Goal: Find specific page/section: Find specific page/section

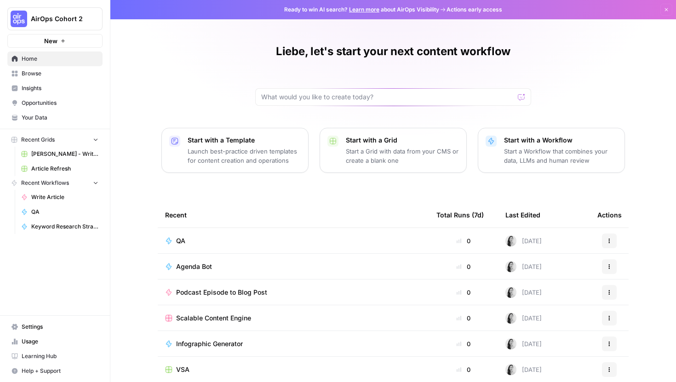
scroll to position [41, 0]
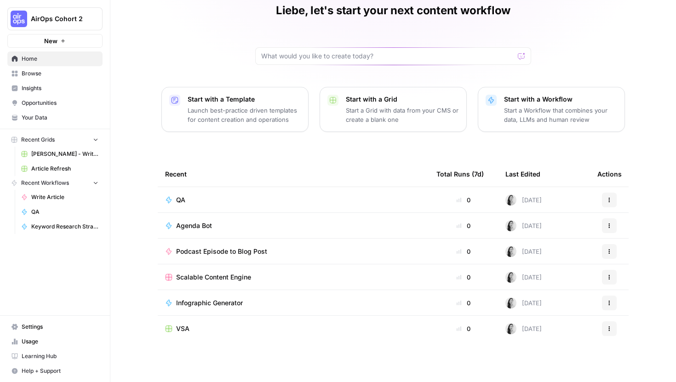
click at [57, 74] on span "Browse" at bounding box center [60, 73] width 77 height 8
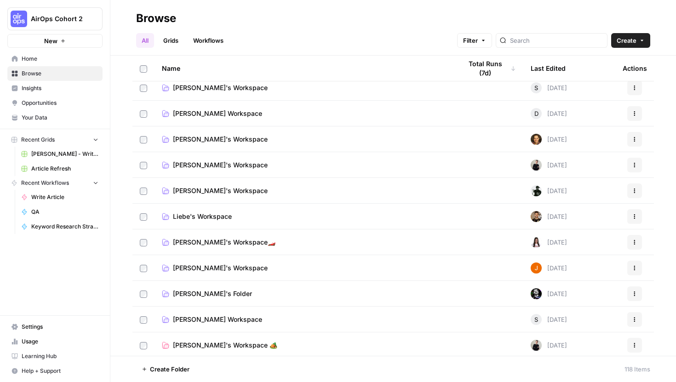
scroll to position [652, 0]
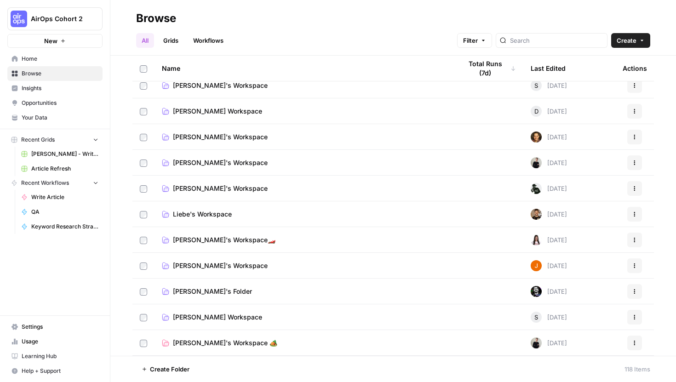
click at [181, 220] on td "Liebe's Workspace" at bounding box center [304, 213] width 300 height 25
click at [184, 214] on span "Liebe's Workspace" at bounding box center [202, 214] width 59 height 9
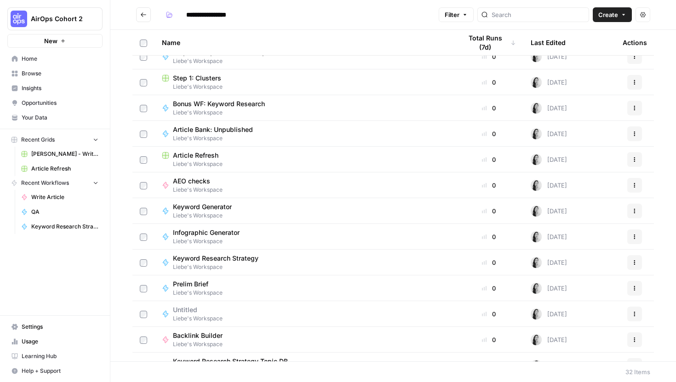
scroll to position [296, 0]
click at [206, 156] on span "Article Refresh" at bounding box center [196, 153] width 46 height 9
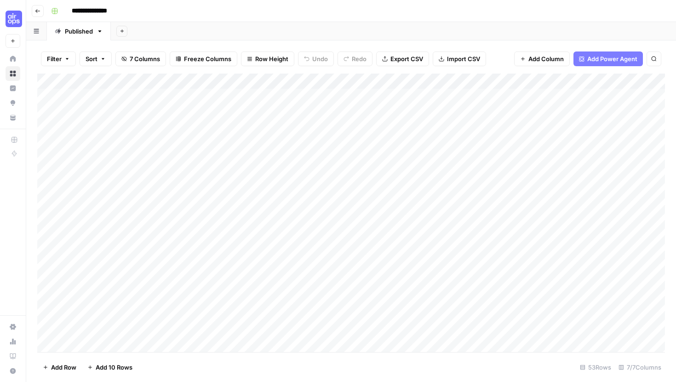
click at [37, 11] on icon "button" at bounding box center [38, 11] width 6 height 6
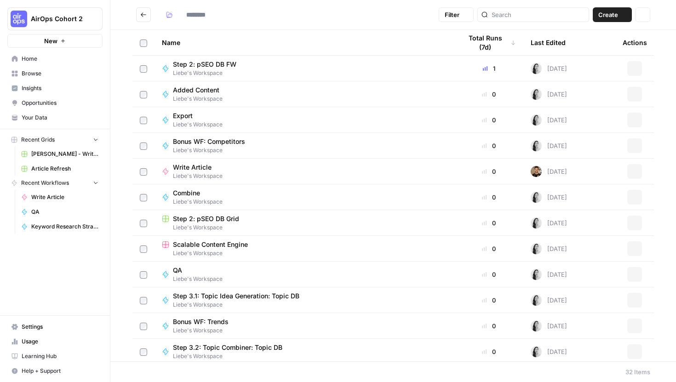
type input "**********"
click at [141, 17] on icon "Go back" at bounding box center [143, 14] width 6 height 6
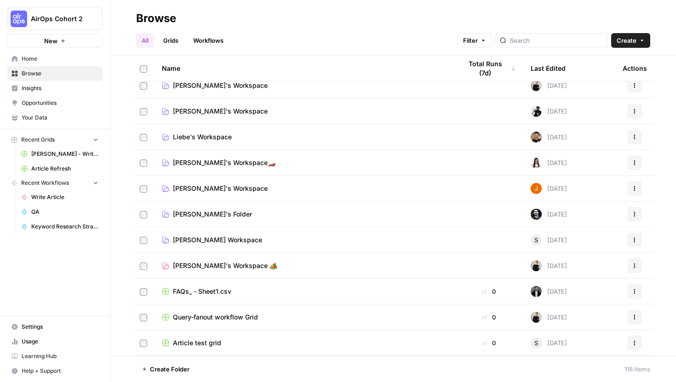
scroll to position [730, 0]
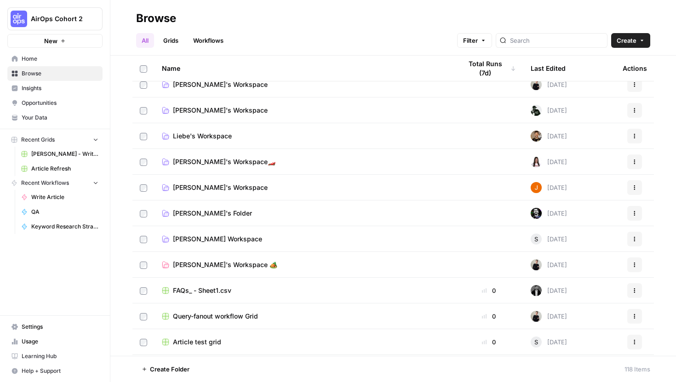
click at [182, 265] on span "[PERSON_NAME]'s Workspace 🏕️" at bounding box center [225, 264] width 104 height 9
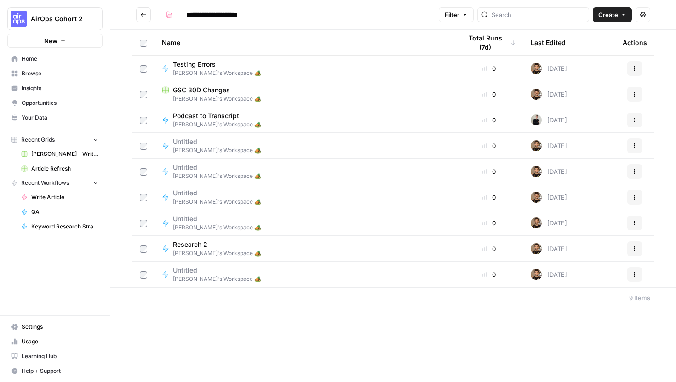
click at [145, 13] on icon "Go back" at bounding box center [143, 14] width 6 height 6
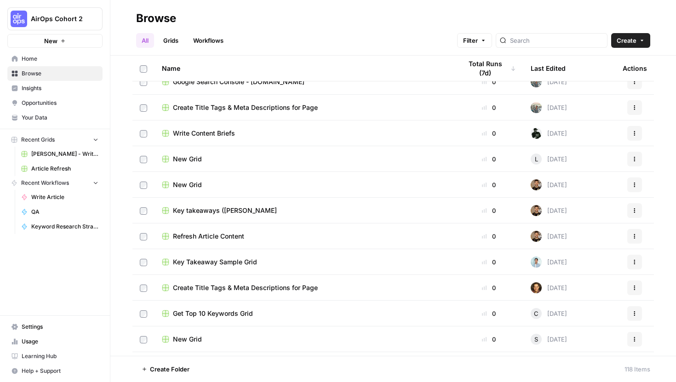
scroll to position [1738, 0]
click at [223, 235] on span "Refresh Article Content" at bounding box center [208, 235] width 71 height 9
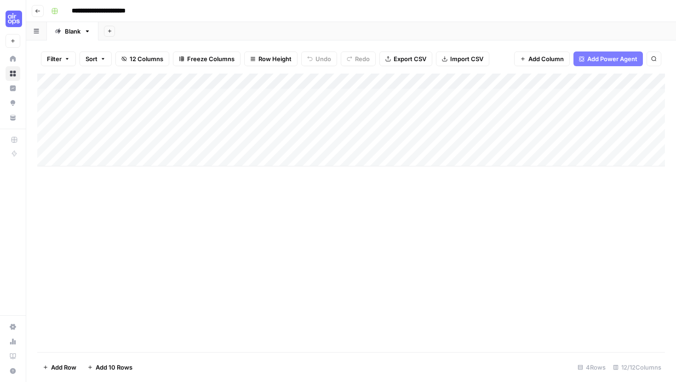
click at [411, 61] on span "Export CSV" at bounding box center [409, 58] width 33 height 9
click at [36, 13] on button "Go back" at bounding box center [38, 11] width 12 height 12
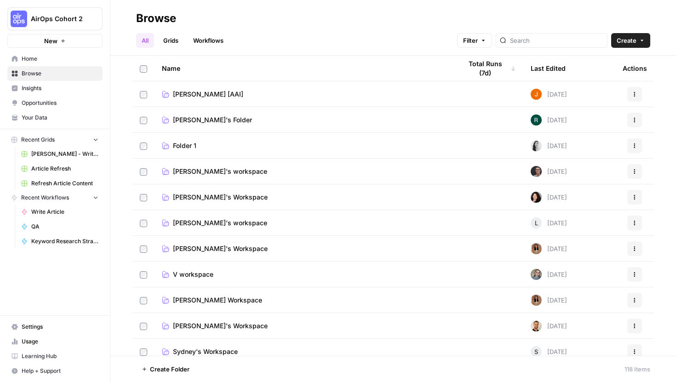
click at [36, 13] on button "AirOps Cohort 2" at bounding box center [54, 18] width 95 height 23
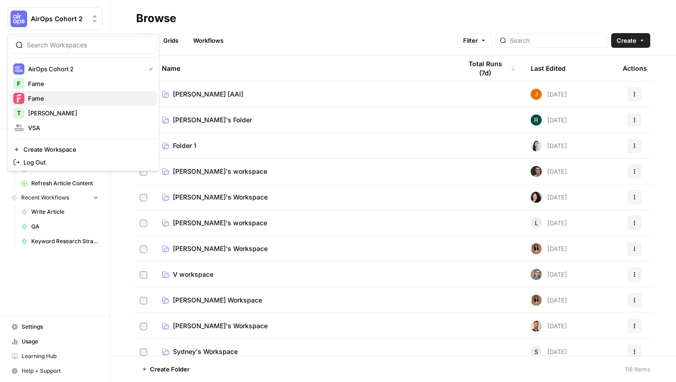
click at [54, 103] on span "Fame" at bounding box center [88, 98] width 121 height 9
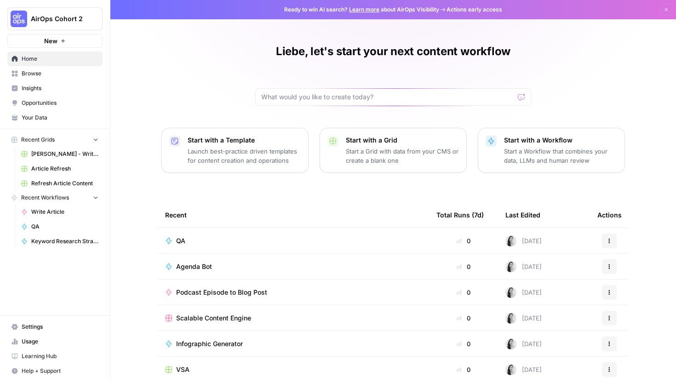
scroll to position [41, 0]
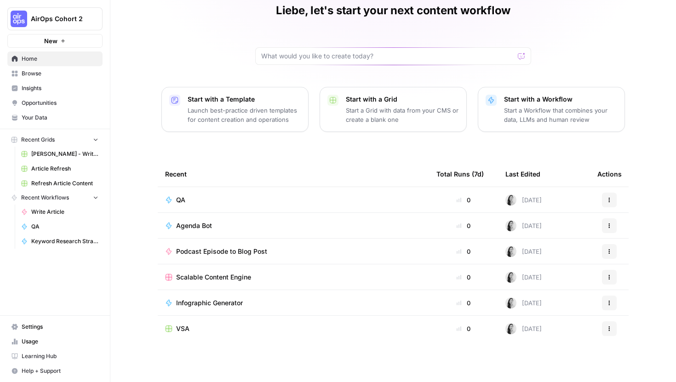
click at [62, 71] on span "Browse" at bounding box center [60, 73] width 77 height 8
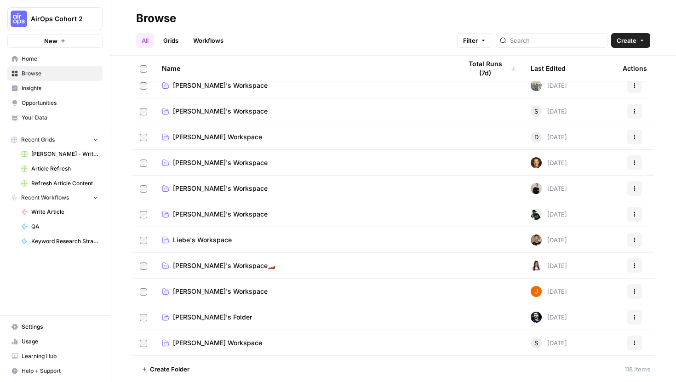
scroll to position [633, 0]
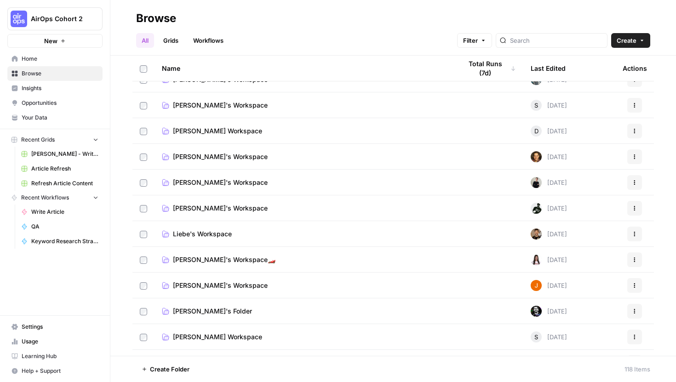
click at [209, 233] on span "Liebe's Workspace" at bounding box center [202, 233] width 59 height 9
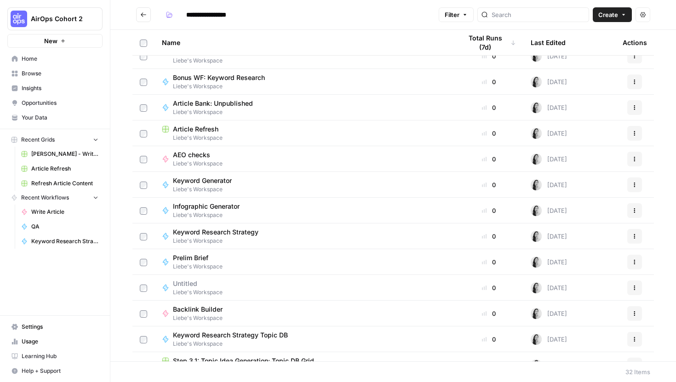
scroll to position [248, 0]
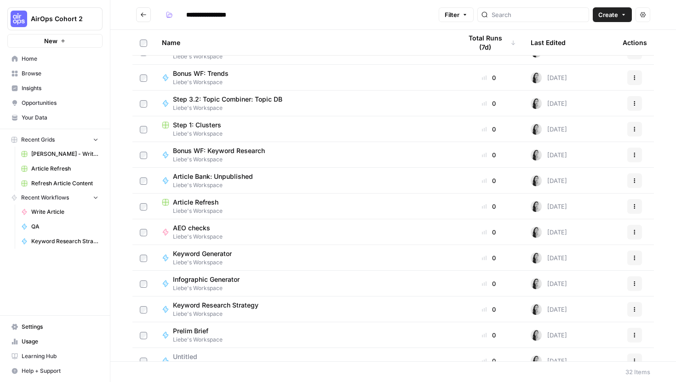
click at [171, 39] on div "Name" at bounding box center [304, 42] width 285 height 25
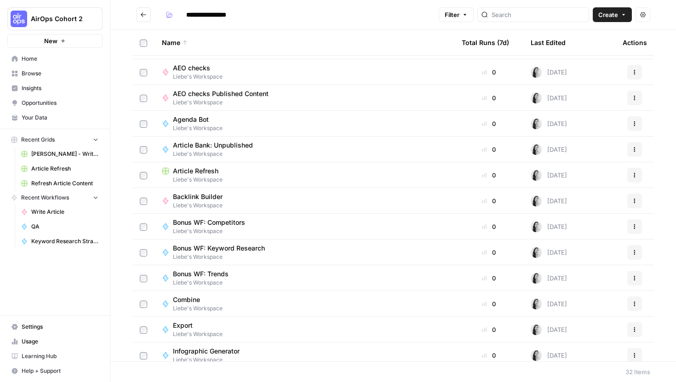
scroll to position [69, 0]
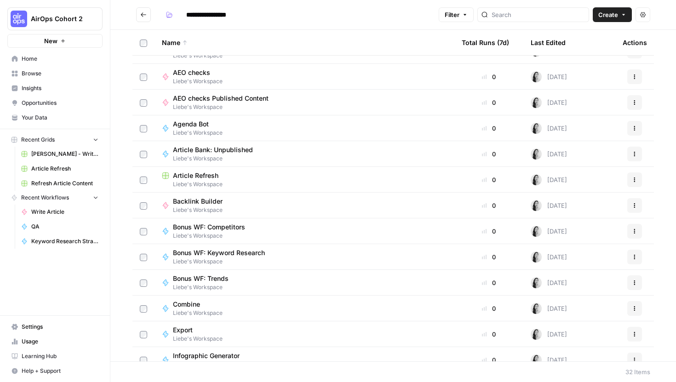
click at [211, 176] on span "Article Refresh" at bounding box center [196, 175] width 46 height 9
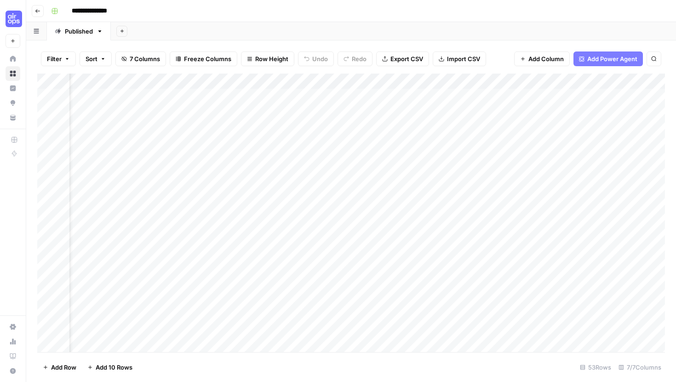
scroll to position [0, 35]
click at [36, 11] on icon "button" at bounding box center [37, 11] width 5 height 4
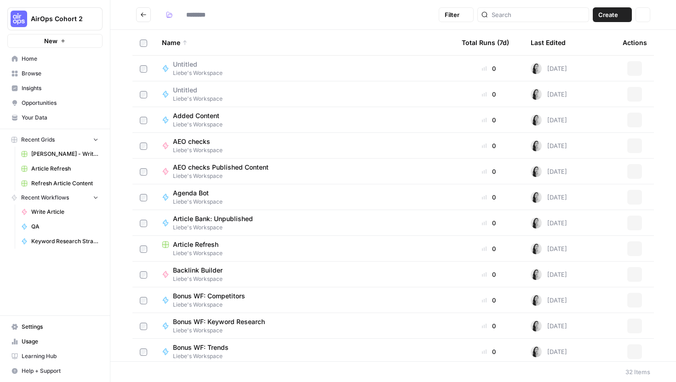
type input "**********"
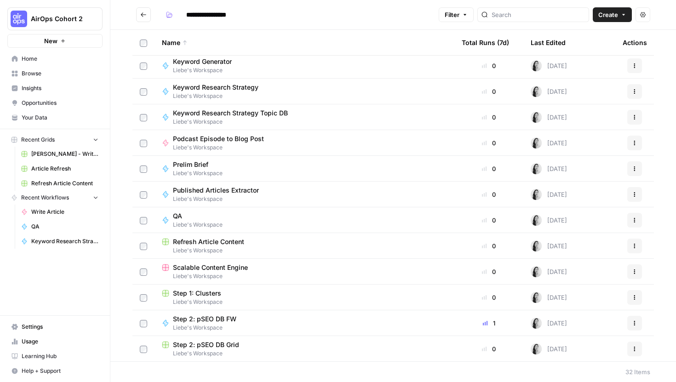
scroll to position [389, 0]
click at [230, 239] on span "Refresh Article Content" at bounding box center [208, 241] width 71 height 9
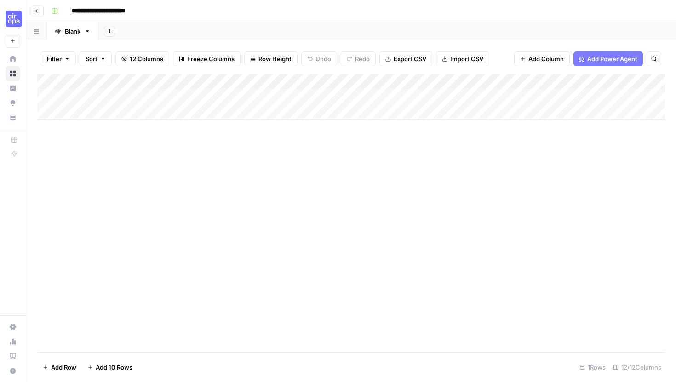
click at [38, 11] on icon "button" at bounding box center [37, 11] width 5 height 4
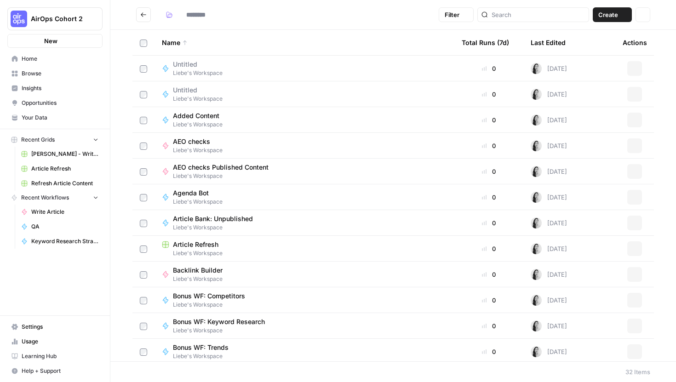
type input "**********"
click at [172, 43] on div "Name" at bounding box center [304, 42] width 285 height 25
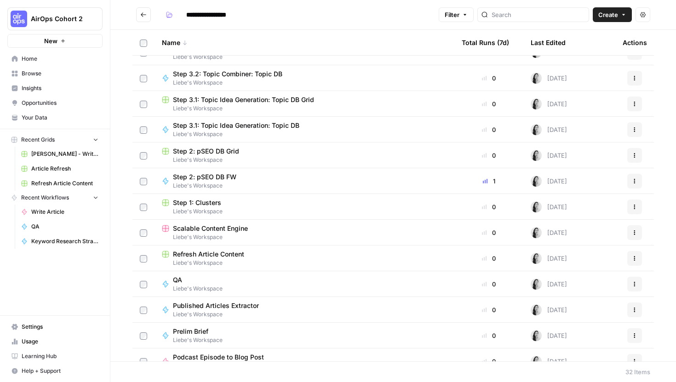
scroll to position [43, 0]
click at [208, 237] on span "Liebe's Workspace" at bounding box center [304, 236] width 285 height 8
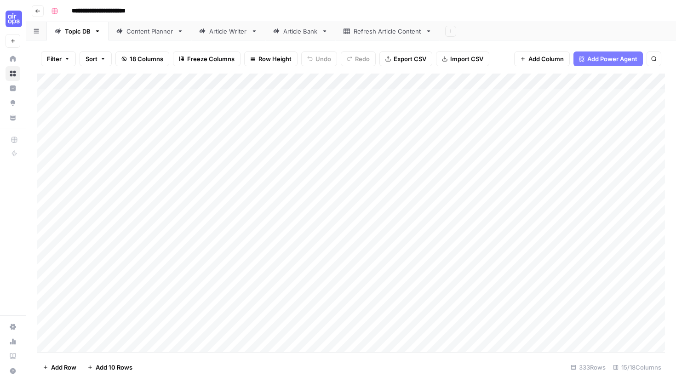
click at [381, 34] on div "Refresh Article Content" at bounding box center [387, 31] width 68 height 9
click at [37, 8] on icon "button" at bounding box center [38, 11] width 6 height 6
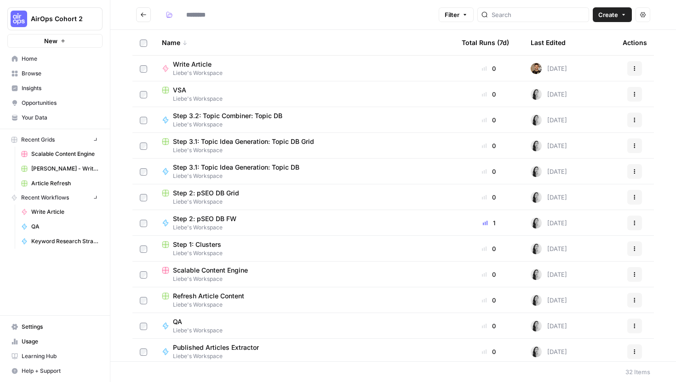
type input "**********"
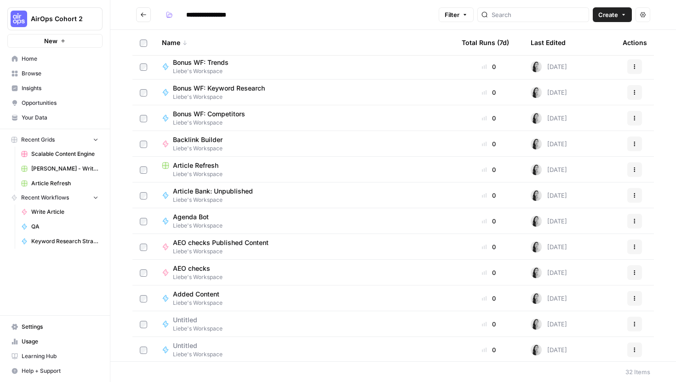
scroll to position [518, 0]
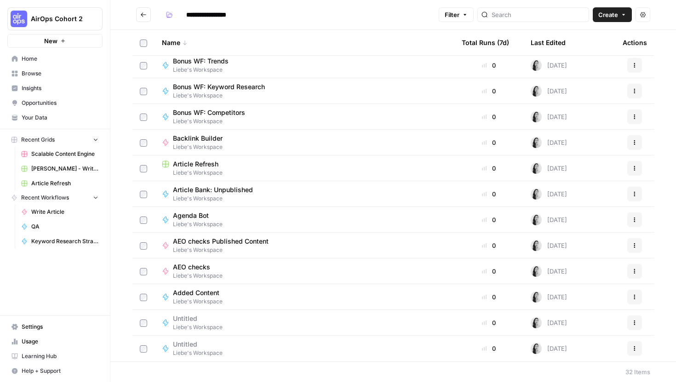
click at [34, 23] on span "AirOps Cohort 2" at bounding box center [59, 18] width 56 height 9
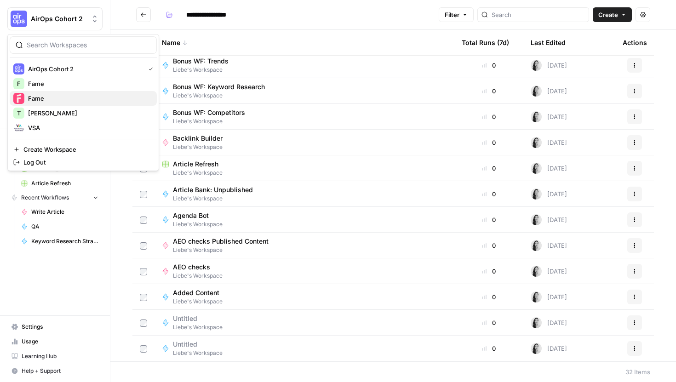
click at [54, 99] on span "Fame" at bounding box center [88, 98] width 121 height 9
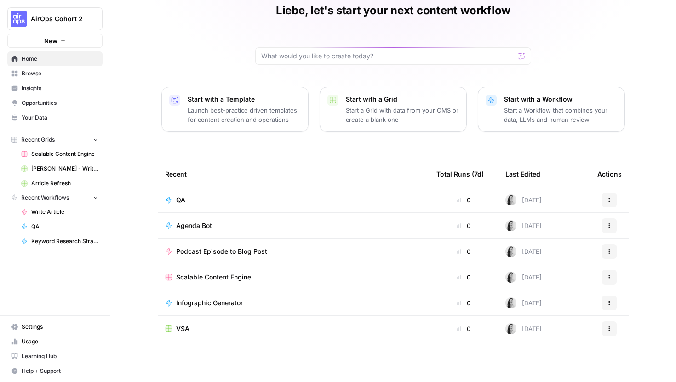
scroll to position [40, 0]
click at [23, 77] on span "Browse" at bounding box center [60, 73] width 77 height 8
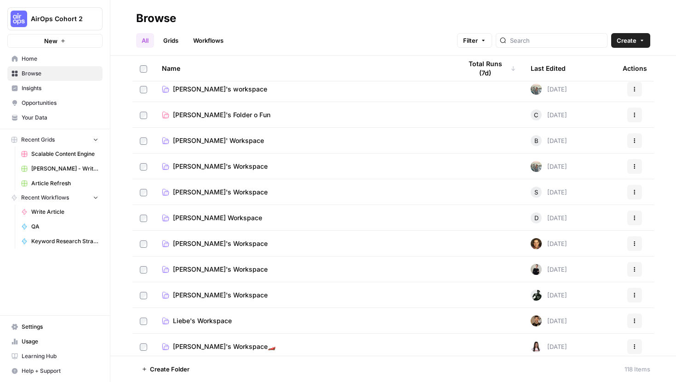
scroll to position [567, 0]
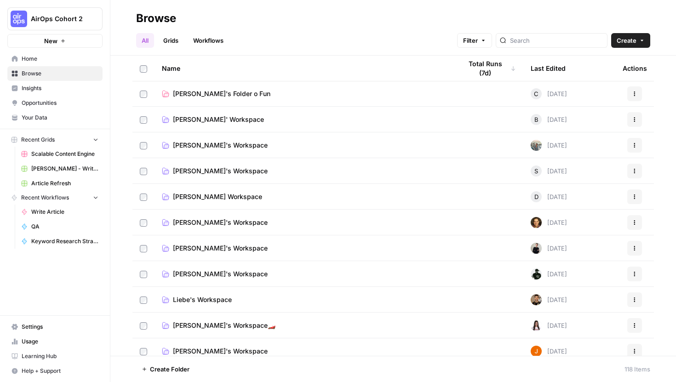
click at [219, 301] on span "Liebe's Workspace" at bounding box center [202, 299] width 59 height 9
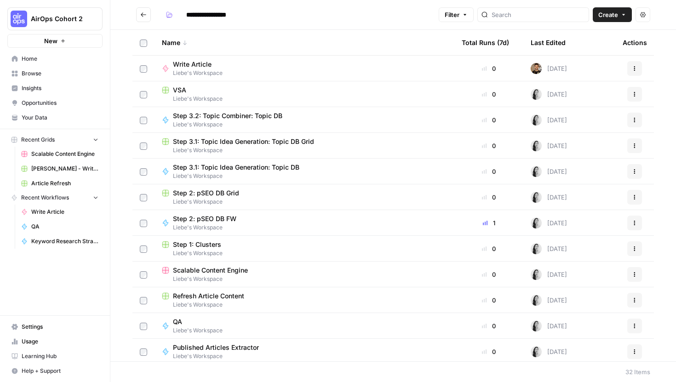
click at [144, 16] on icon "Go back" at bounding box center [143, 14] width 6 height 6
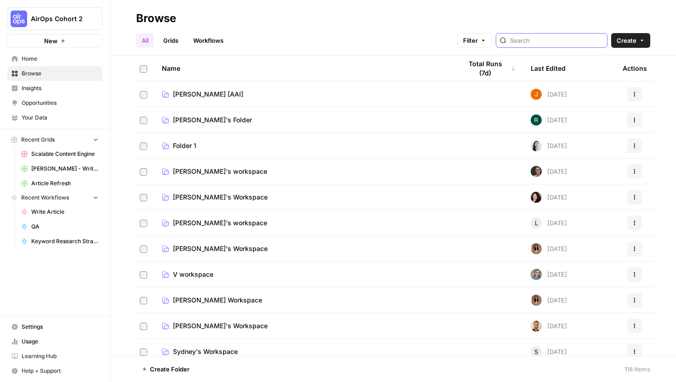
click at [595, 39] on input "search" at bounding box center [556, 40] width 93 height 9
type input "refresh"
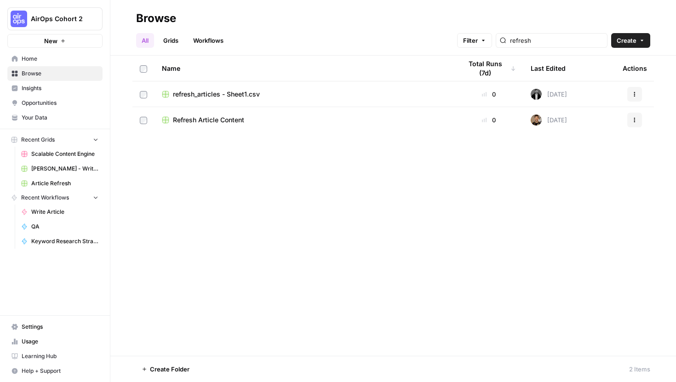
click at [212, 38] on link "Workflows" at bounding box center [208, 40] width 41 height 15
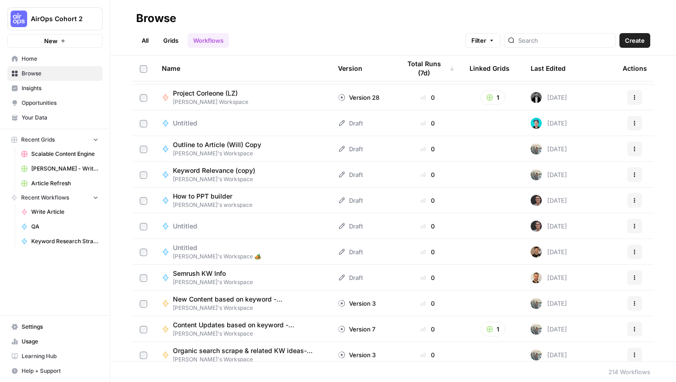
scroll to position [358, 0]
click at [557, 37] on input "search" at bounding box center [564, 40] width 93 height 9
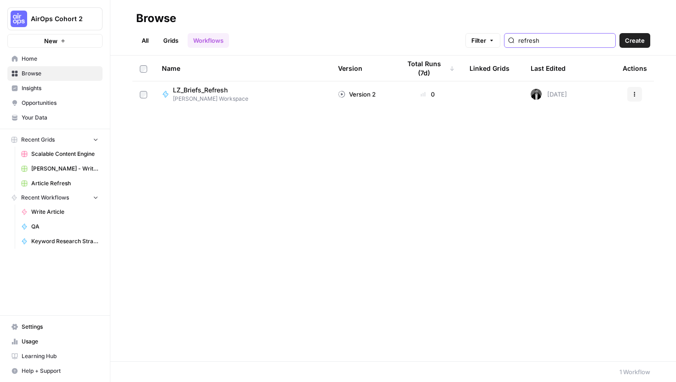
click at [607, 41] on input "refresh" at bounding box center [564, 40] width 93 height 9
type input "refresh"
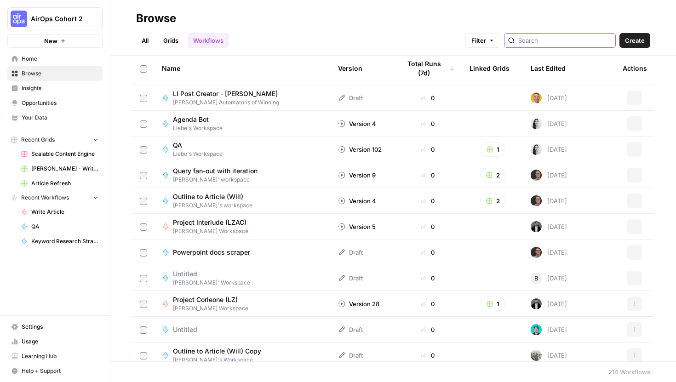
scroll to position [73, 0]
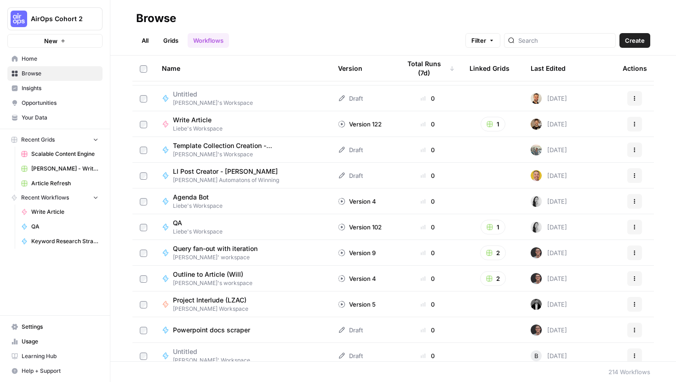
click at [142, 38] on link "All" at bounding box center [145, 40] width 18 height 15
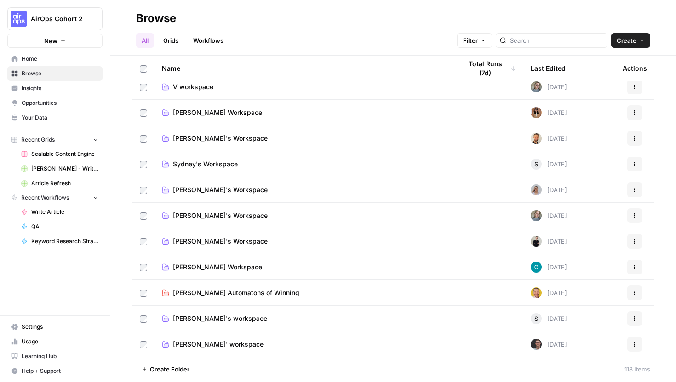
scroll to position [187, 0]
click at [169, 70] on div "Name" at bounding box center [304, 68] width 285 height 25
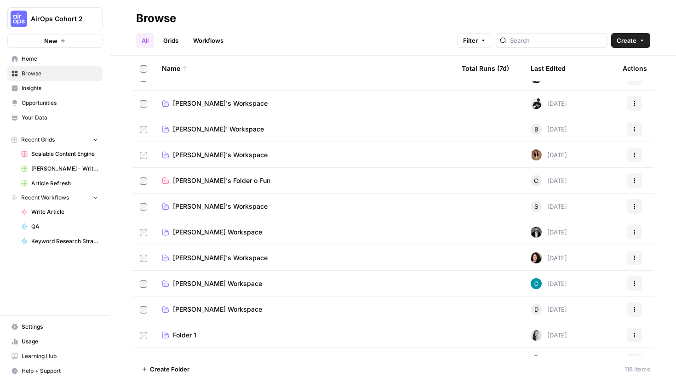
scroll to position [115, 0]
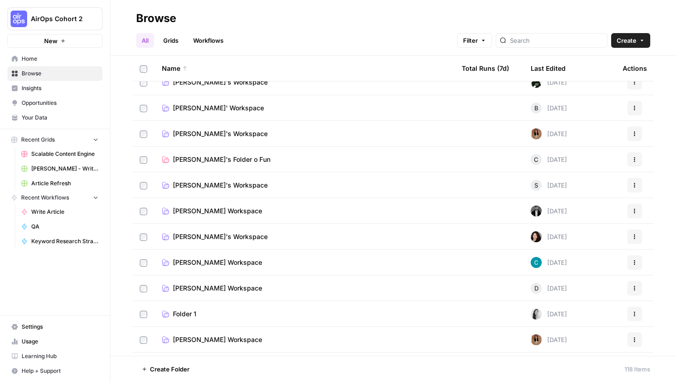
click at [199, 184] on span "[PERSON_NAME]'s Workspace" at bounding box center [220, 185] width 95 height 9
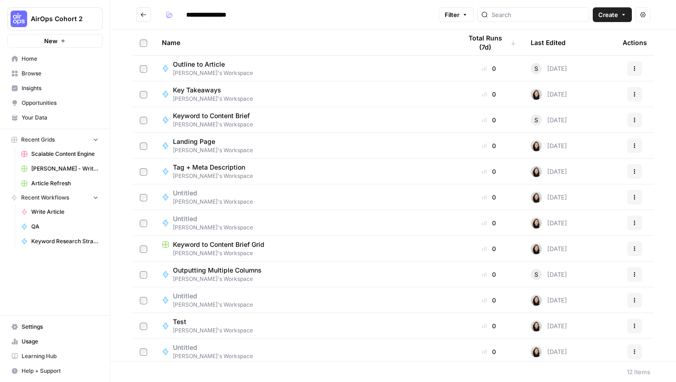
scroll to position [3, 0]
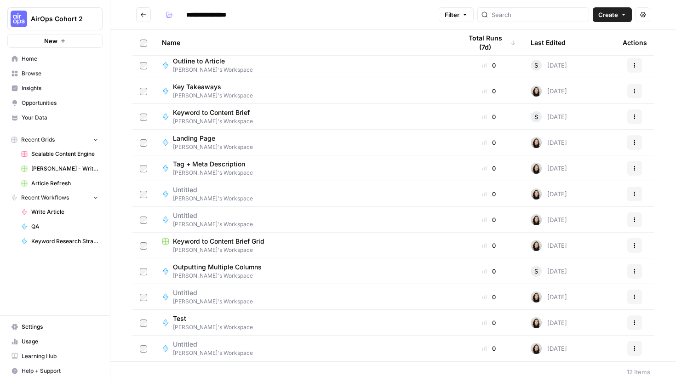
click at [146, 12] on icon "Go back" at bounding box center [143, 14] width 6 height 6
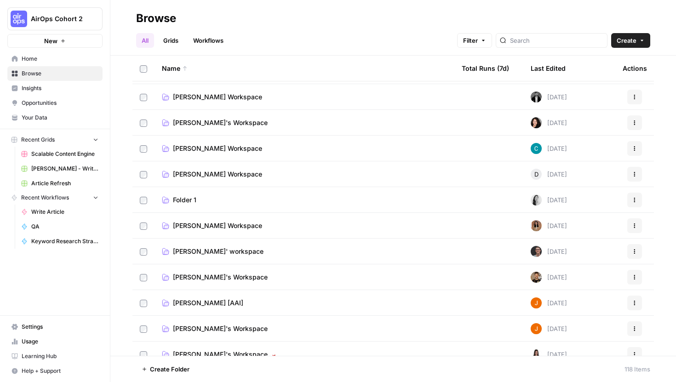
scroll to position [240, 0]
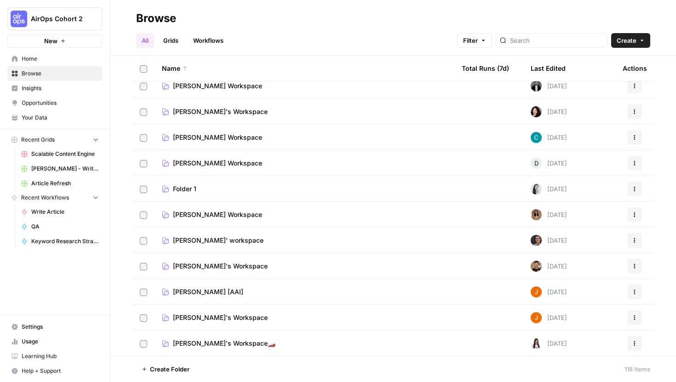
click at [191, 185] on span "Folder 1" at bounding box center [184, 188] width 23 height 9
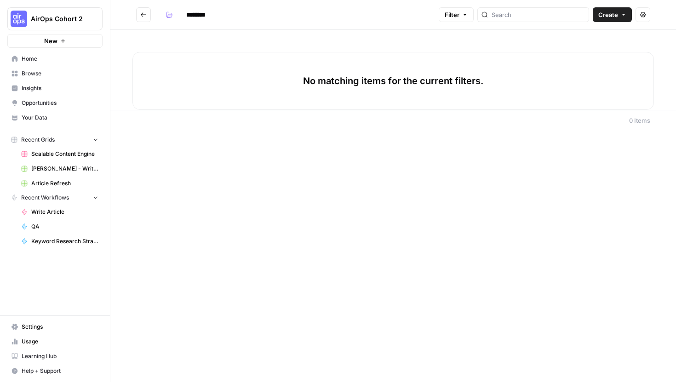
click at [141, 14] on icon "Go back" at bounding box center [143, 14] width 6 height 6
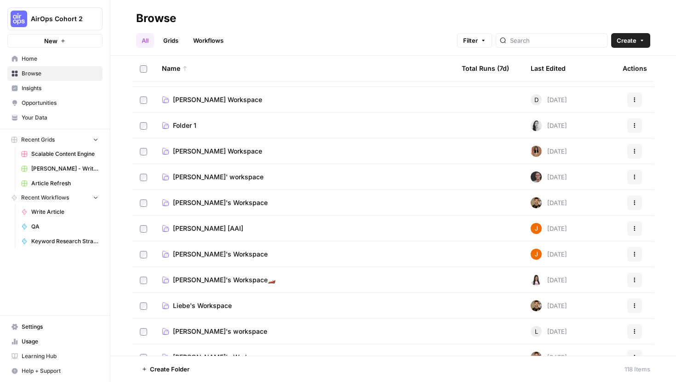
scroll to position [305, 0]
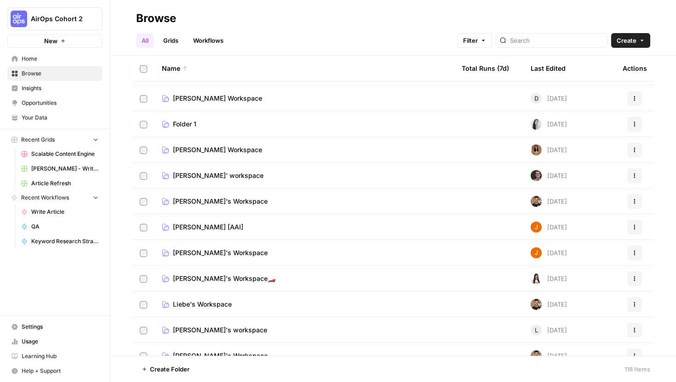
click at [199, 302] on span "Liebe's Workspace" at bounding box center [202, 304] width 59 height 9
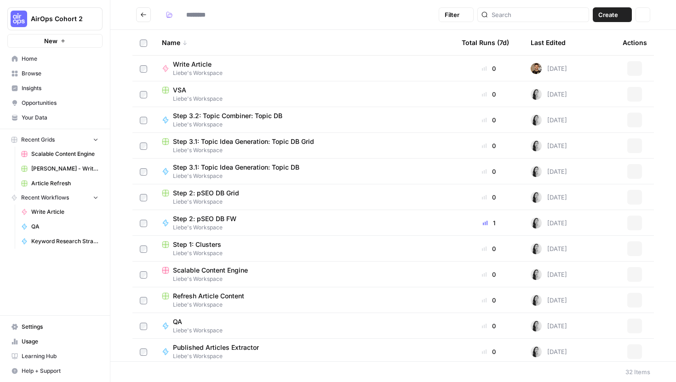
type input "**********"
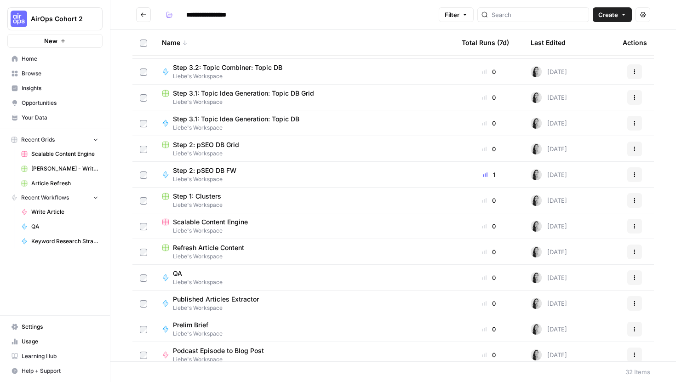
scroll to position [50, 0]
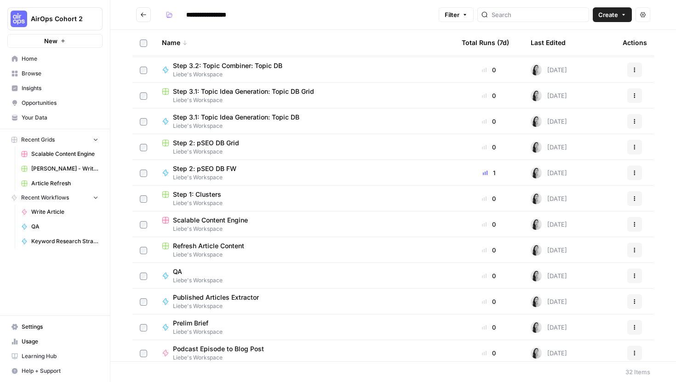
click at [232, 246] on span "Refresh Article Content" at bounding box center [208, 245] width 71 height 9
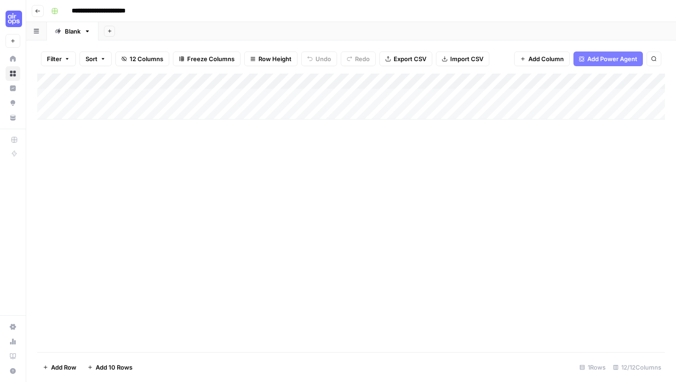
click at [37, 10] on icon "button" at bounding box center [38, 11] width 6 height 6
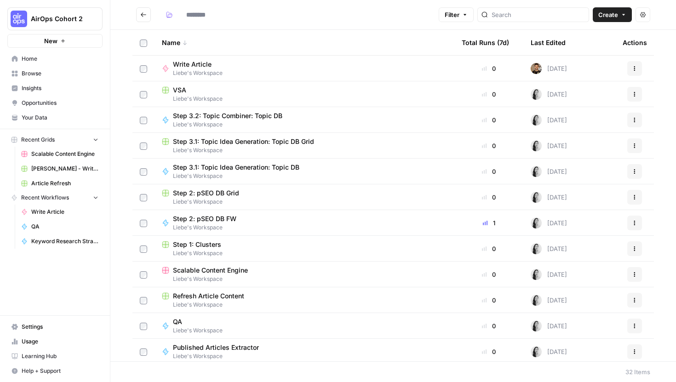
type input "**********"
click at [202, 275] on span "Liebe's Workspace" at bounding box center [304, 279] width 285 height 8
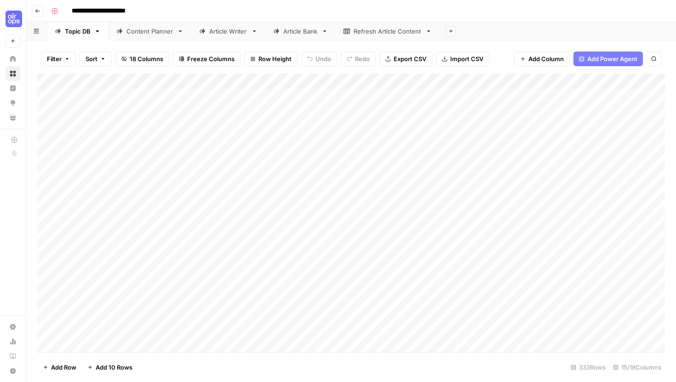
click at [355, 33] on div "Refresh Article Content" at bounding box center [387, 31] width 68 height 9
click at [42, 10] on button "Go back" at bounding box center [38, 11] width 12 height 12
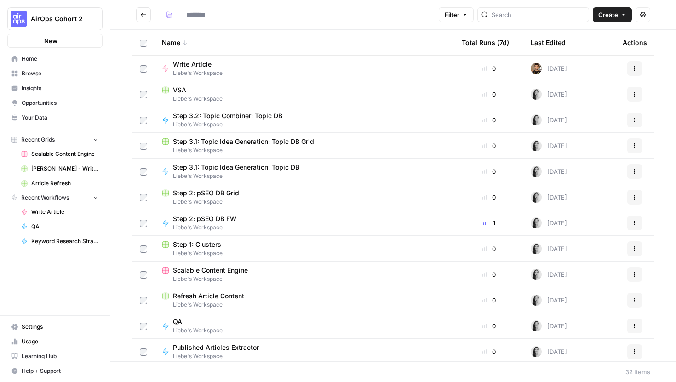
type input "**********"
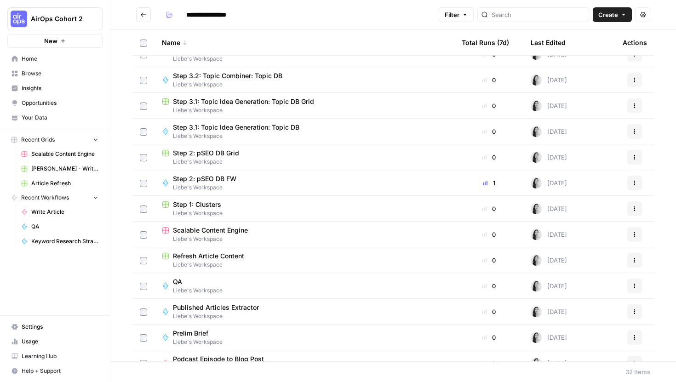
click at [201, 258] on span "Refresh Article Content" at bounding box center [208, 255] width 71 height 9
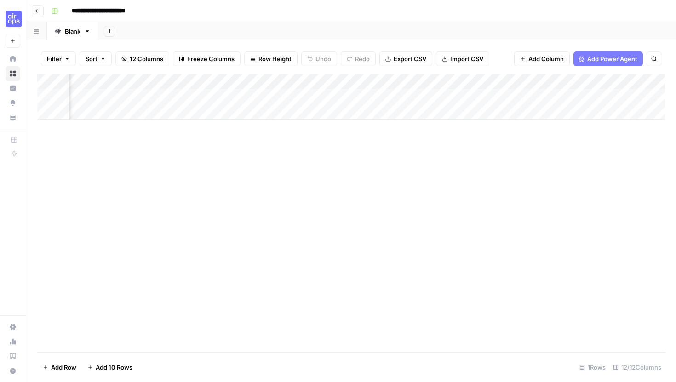
scroll to position [0, 154]
click at [40, 10] on icon "button" at bounding box center [38, 11] width 6 height 6
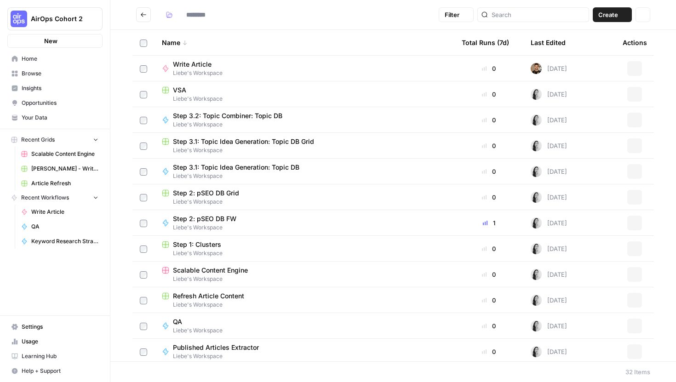
type input "**********"
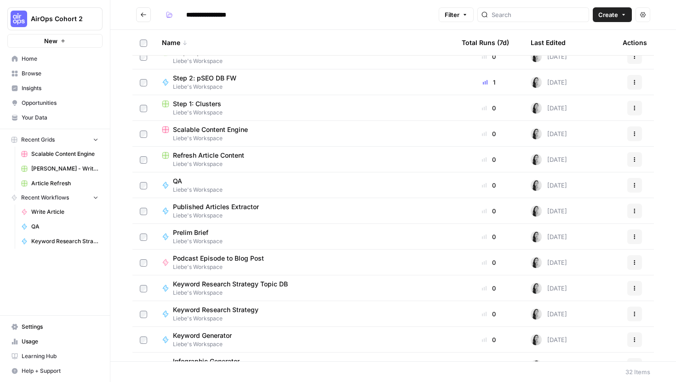
scroll to position [143, 0]
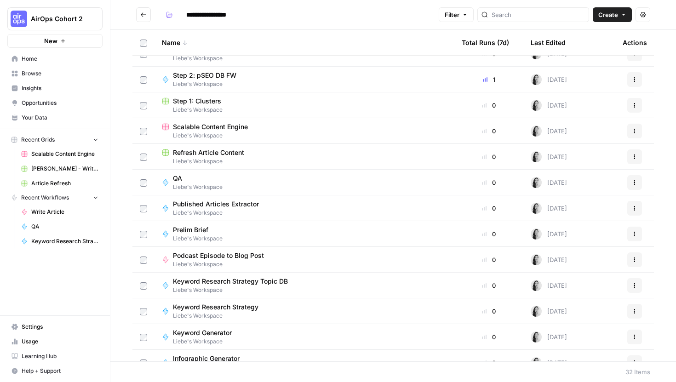
click at [153, 10] on h2 "**********" at bounding box center [285, 14] width 299 height 15
click at [146, 18] on button "Go back" at bounding box center [143, 14] width 15 height 15
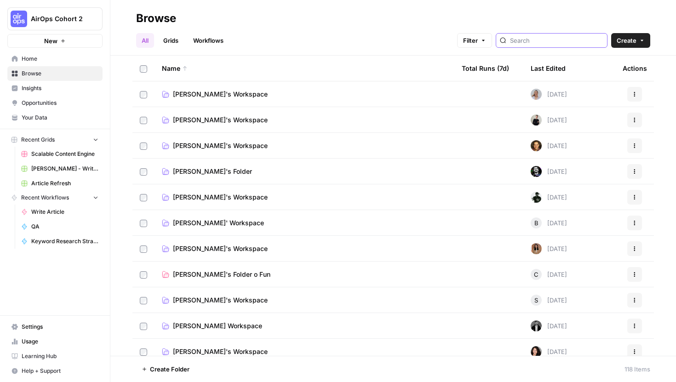
click at [548, 39] on input "search" at bounding box center [556, 40] width 93 height 9
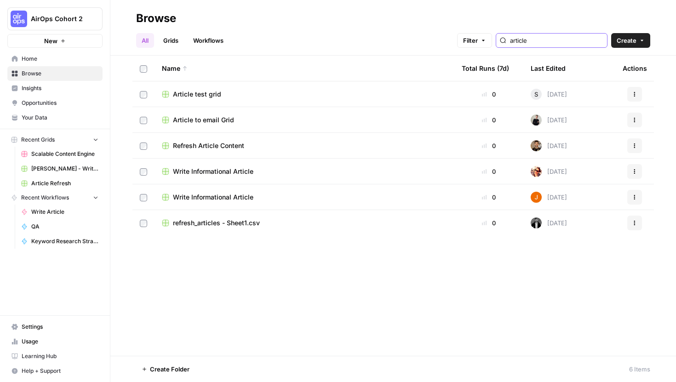
click at [541, 38] on input "article" at bounding box center [556, 40] width 93 height 9
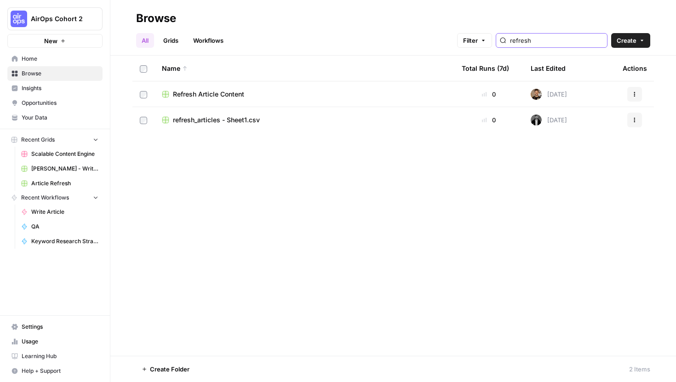
type input "refresh"
click at [237, 120] on span "refresh_articles - Sheet1.csv" at bounding box center [216, 119] width 87 height 9
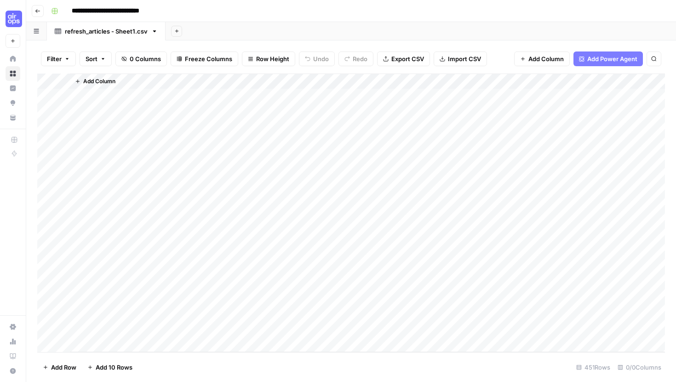
click at [40, 7] on button "Go back" at bounding box center [38, 11] width 12 height 12
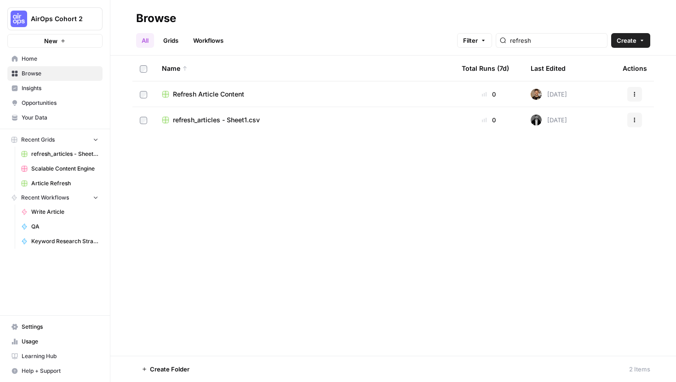
click at [194, 93] on span "Refresh Article Content" at bounding box center [208, 94] width 71 height 9
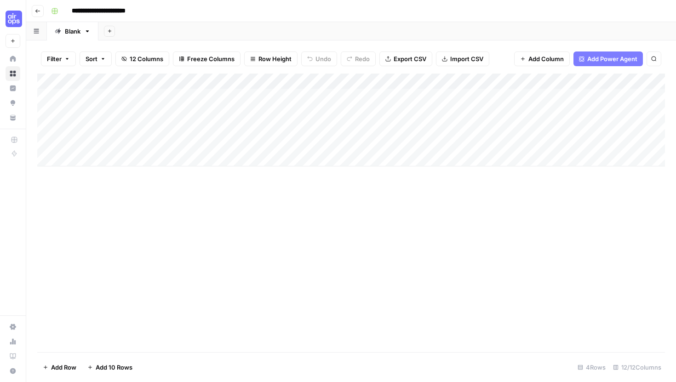
click at [38, 18] on header "**********" at bounding box center [351, 11] width 650 height 22
click at [40, 11] on icon "button" at bounding box center [38, 11] width 6 height 6
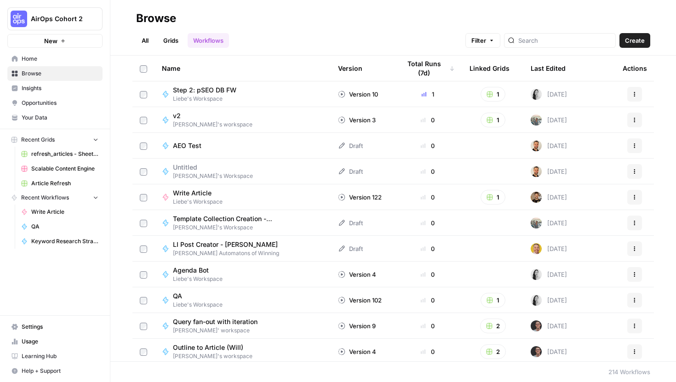
click at [171, 42] on link "Grids" at bounding box center [171, 40] width 26 height 15
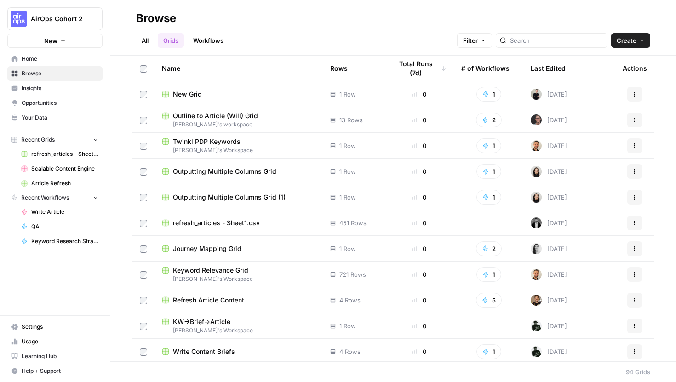
click at [143, 43] on link "All" at bounding box center [145, 40] width 18 height 15
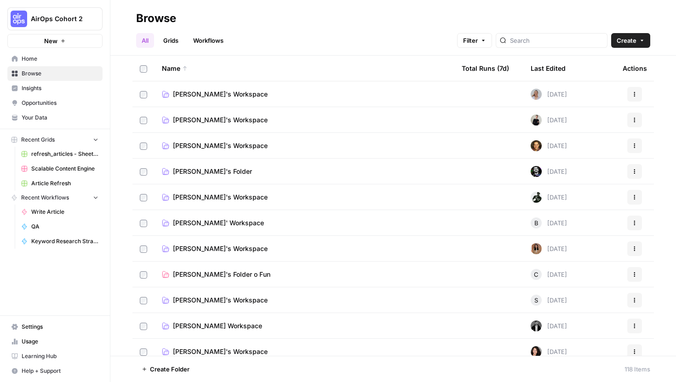
scroll to position [0, 0]
click at [223, 245] on span "[PERSON_NAME]'s Workspace" at bounding box center [220, 248] width 95 height 9
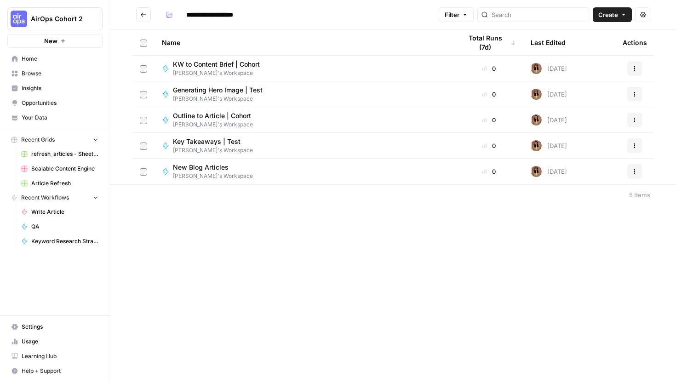
click at [144, 15] on icon "Go back" at bounding box center [143, 14] width 6 height 6
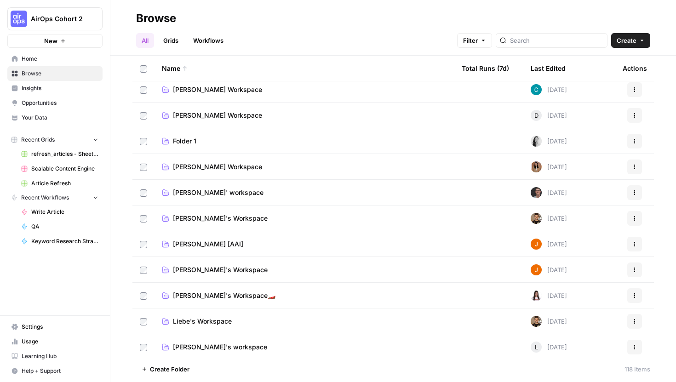
scroll to position [290, 0]
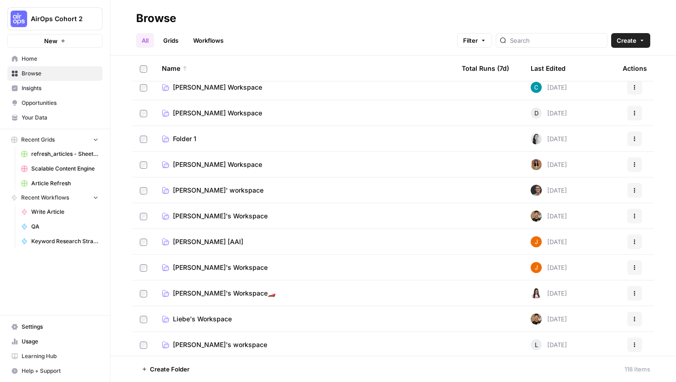
click at [208, 321] on span "Liebe's Workspace" at bounding box center [202, 318] width 59 height 9
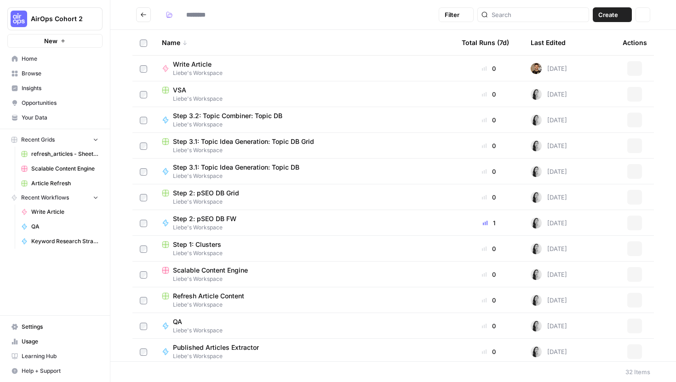
type input "**********"
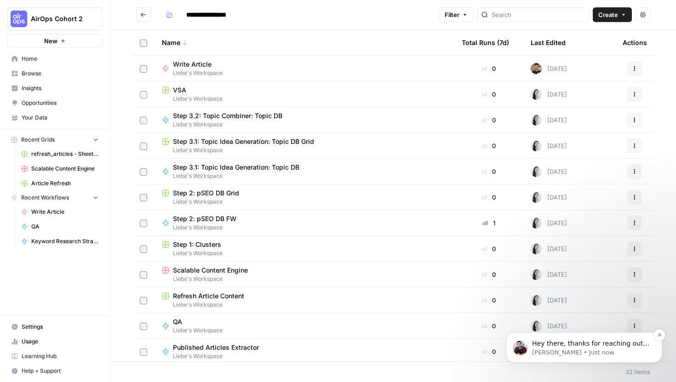
click at [535, 341] on span "Hey there, thanks for reaching out. Please allow me a few minutes to take care …" at bounding box center [590, 353] width 117 height 26
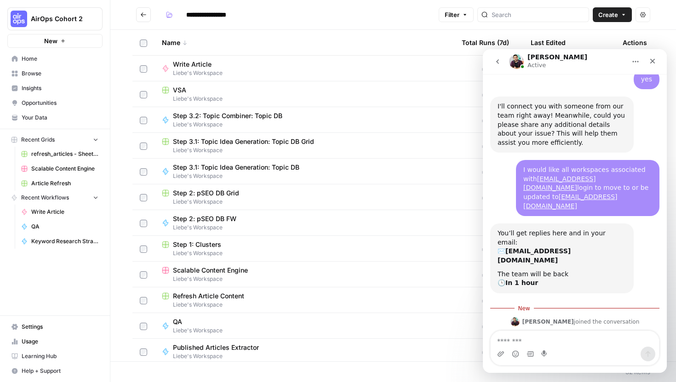
scroll to position [668, 0]
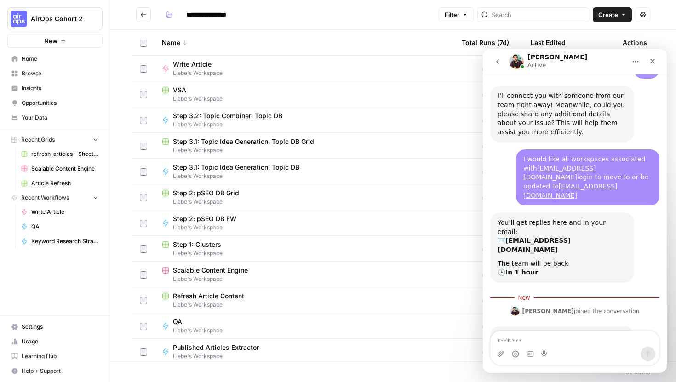
click at [74, 290] on div "AirOps Cohort 2 New Home Browse Insights Opportunities Your Data Recent Grids r…" at bounding box center [55, 191] width 110 height 382
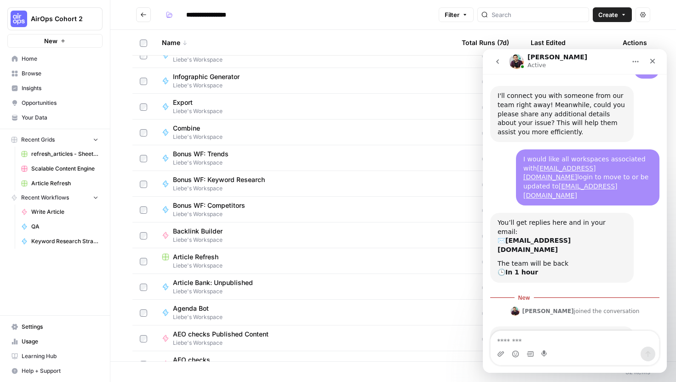
scroll to position [423, 0]
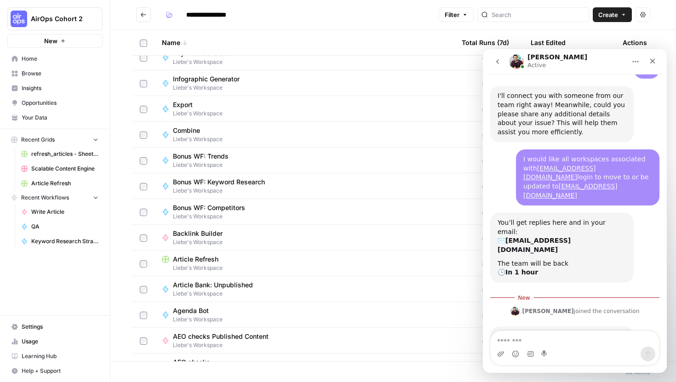
click at [250, 257] on div "Article Refresh" at bounding box center [304, 259] width 285 height 9
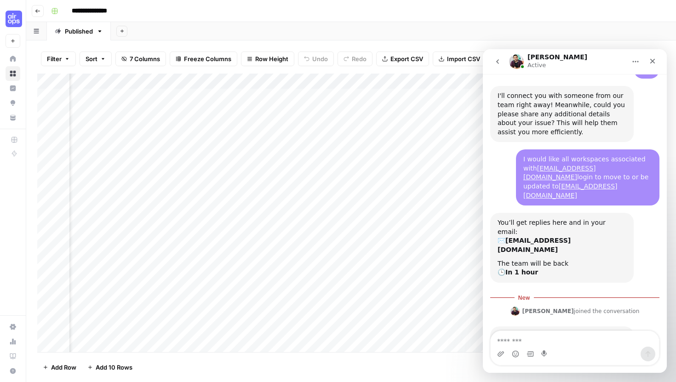
scroll to position [0, 102]
click at [655, 57] on div "Close" at bounding box center [652, 61] width 17 height 17
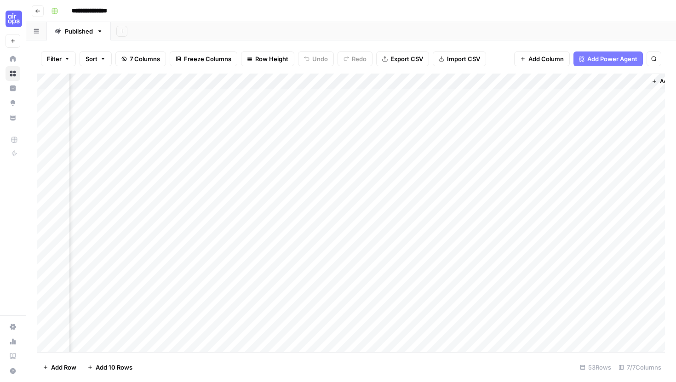
scroll to position [0, 0]
click at [38, 14] on button "Go back" at bounding box center [38, 11] width 12 height 12
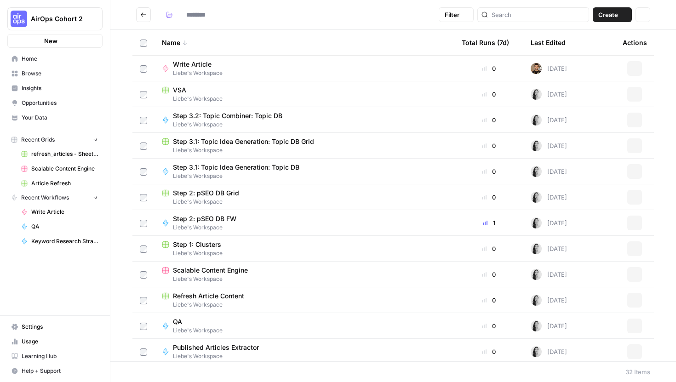
type input "**********"
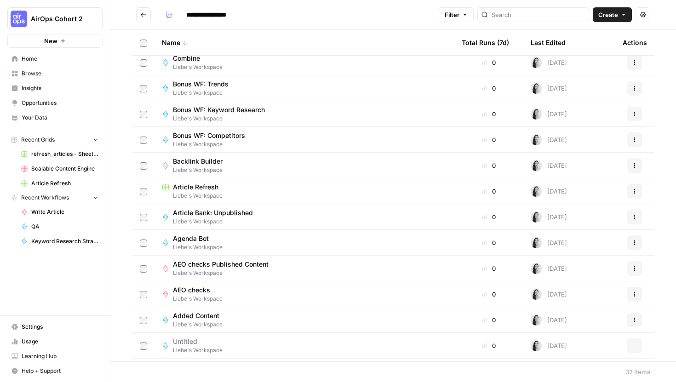
scroll to position [518, 0]
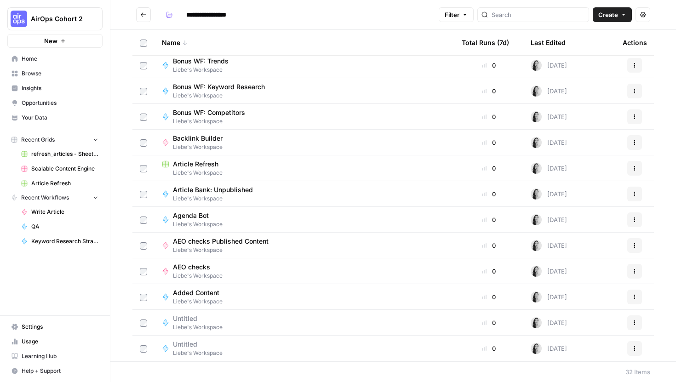
click at [63, 26] on button "AirOps Cohort 2" at bounding box center [54, 18] width 95 height 23
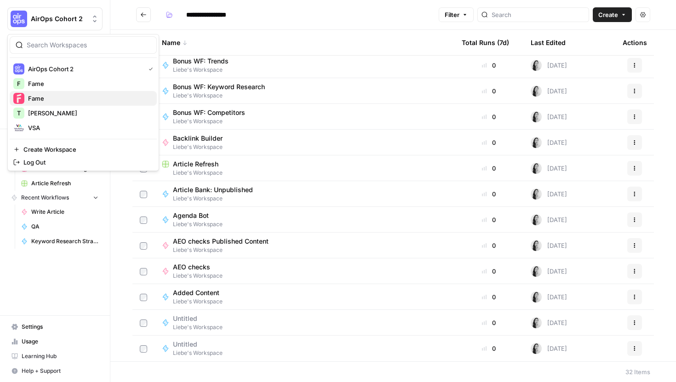
click at [57, 97] on span "Fame" at bounding box center [88, 98] width 121 height 9
